Goal: Check status: Check status

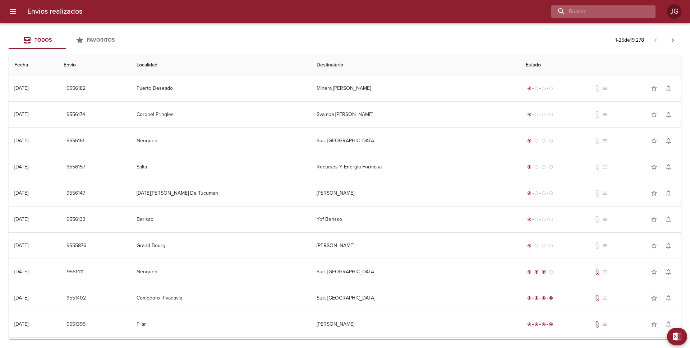
click at [606, 12] on input "buscar" at bounding box center [597, 11] width 92 height 13
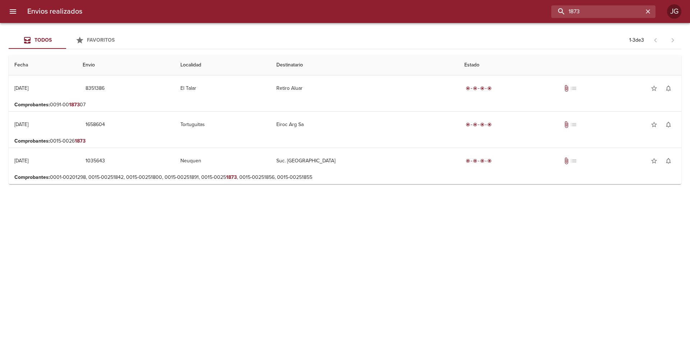
drag, startPoint x: 583, startPoint y: 10, endPoint x: 548, endPoint y: 0, distance: 37.0
click at [548, 0] on html "Envios realizados 1873 JG Todos Favoritos 1 - 3 de 3 Fecha Envio Localidad Dest…" at bounding box center [345, 0] width 690 height 0
type input "16873"
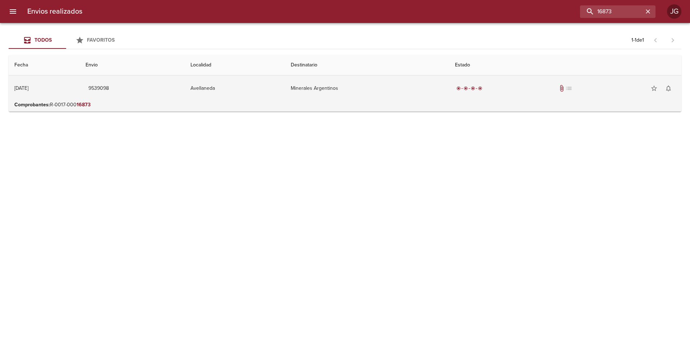
click at [326, 101] on td "Minerales Argentinos" at bounding box center [367, 88] width 164 height 26
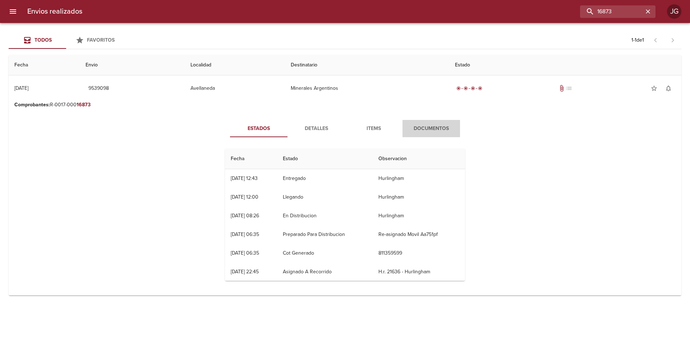
click at [430, 132] on span "Documentos" at bounding box center [431, 128] width 49 height 9
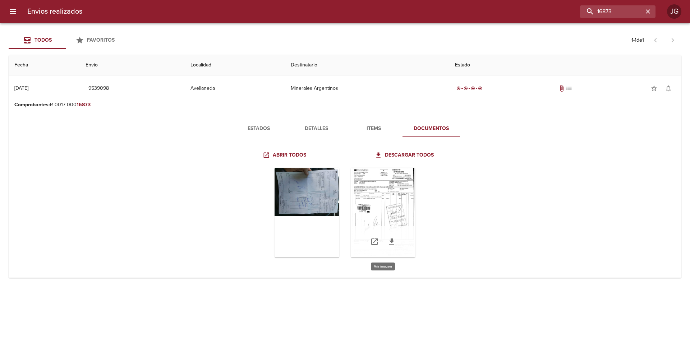
click at [374, 201] on div "Tabla de envíos del cliente" at bounding box center [383, 213] width 65 height 90
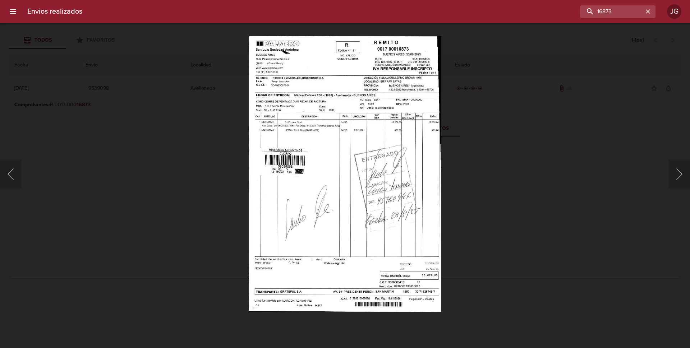
drag, startPoint x: 152, startPoint y: 86, endPoint x: 47, endPoint y: 10, distance: 128.9
click at [133, 73] on div "Lightbox" at bounding box center [345, 174] width 690 height 348
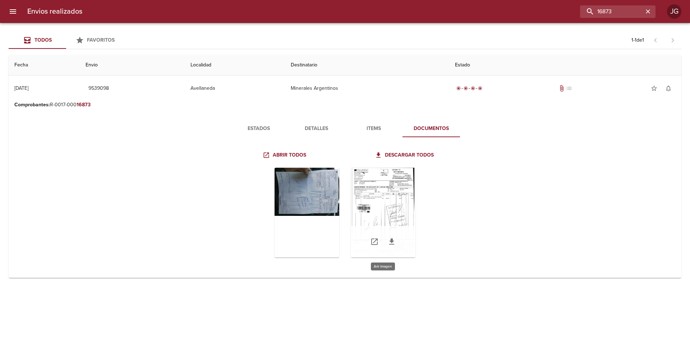
click at [397, 203] on div "Tabla de envíos del cliente" at bounding box center [383, 213] width 65 height 90
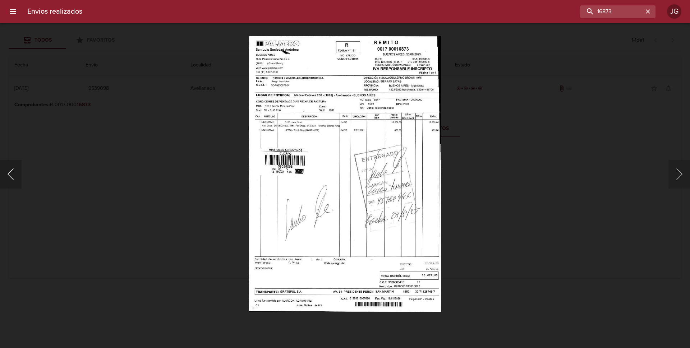
click at [9, 181] on button "Anterior" at bounding box center [11, 174] width 22 height 29
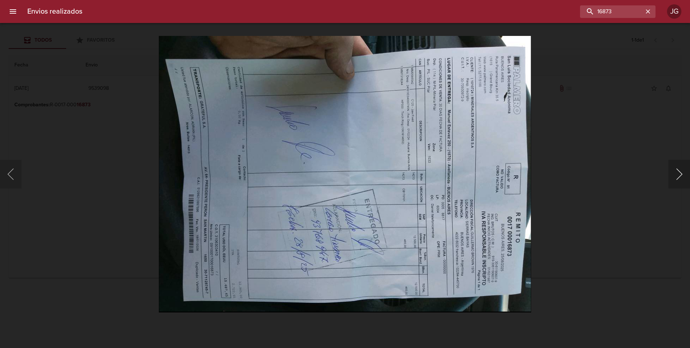
click at [674, 168] on button "Siguiente" at bounding box center [679, 174] width 22 height 29
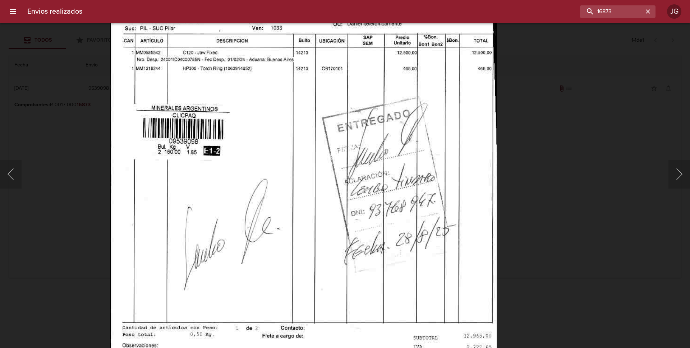
click at [558, 183] on div "Lightbox" at bounding box center [345, 174] width 690 height 348
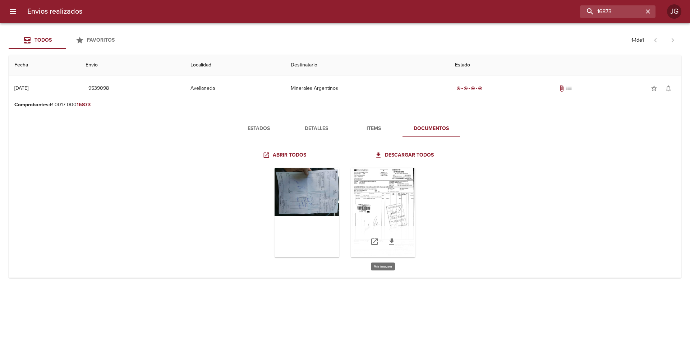
click at [370, 206] on div "Tabla de envíos del cliente" at bounding box center [383, 213] width 65 height 90
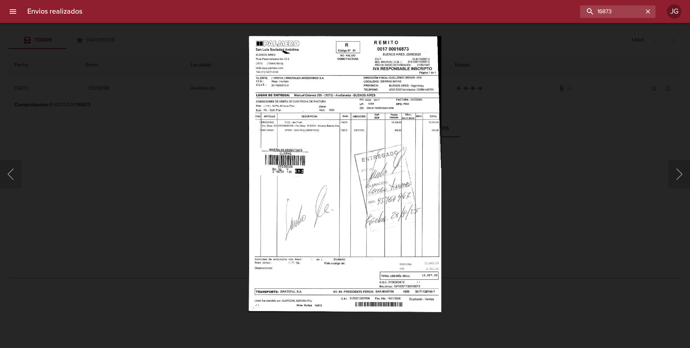
click at [380, 156] on img "Lightbox" at bounding box center [345, 174] width 192 height 276
click at [89, 76] on div "Lightbox" at bounding box center [345, 174] width 690 height 348
